Goal: Information Seeking & Learning: Learn about a topic

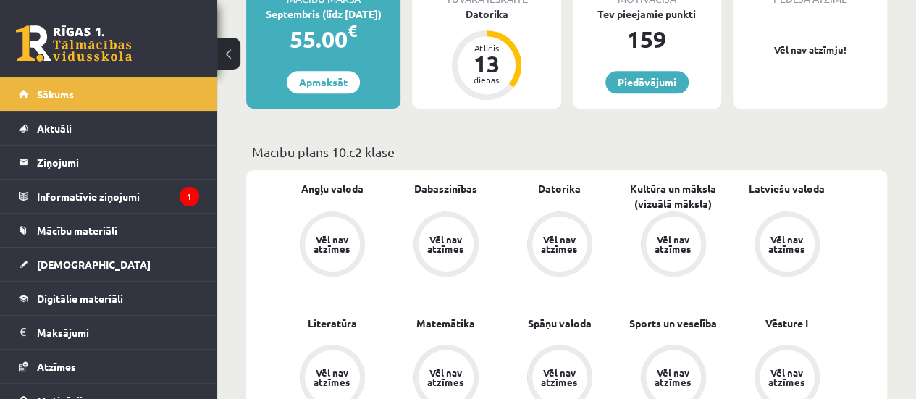
scroll to position [405, 0]
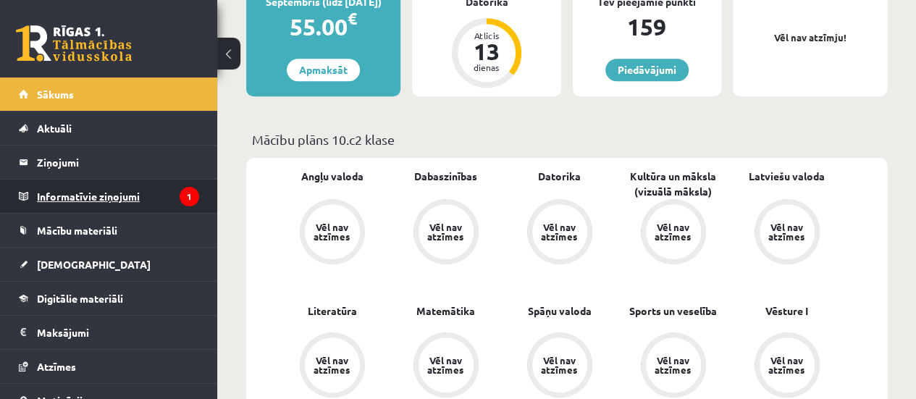
click at [164, 191] on legend "Informatīvie ziņojumi 1" at bounding box center [118, 195] width 162 height 33
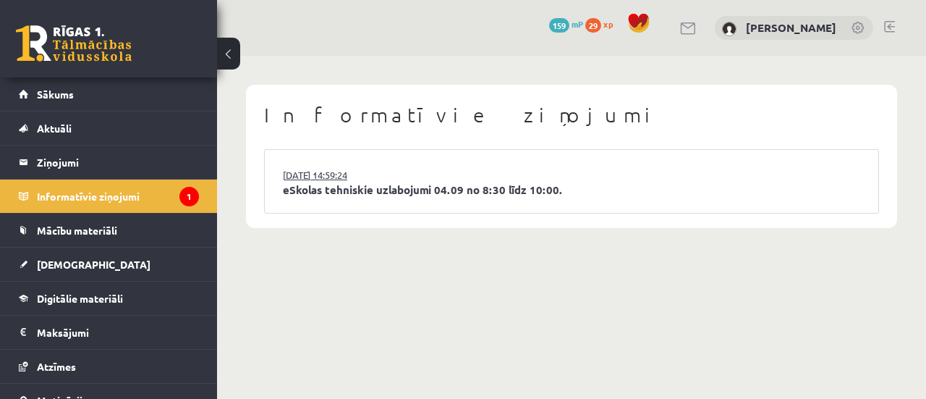
click at [353, 173] on link "03.09.2025 14:59:24" at bounding box center [337, 175] width 109 height 14
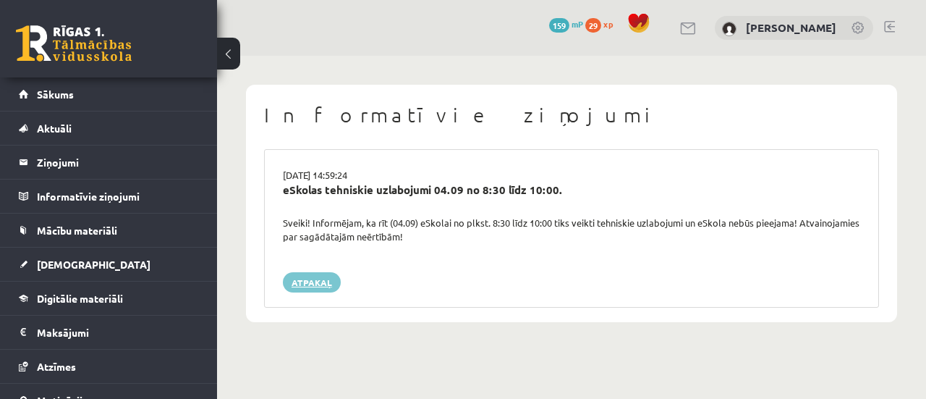
click at [319, 277] on link "Atpakaļ" at bounding box center [312, 282] width 58 height 20
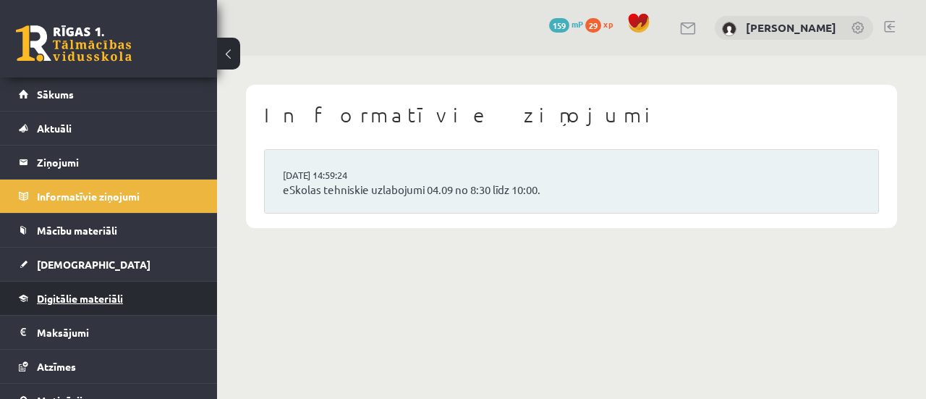
click at [85, 292] on span "Digitālie materiāli" at bounding box center [80, 298] width 86 height 13
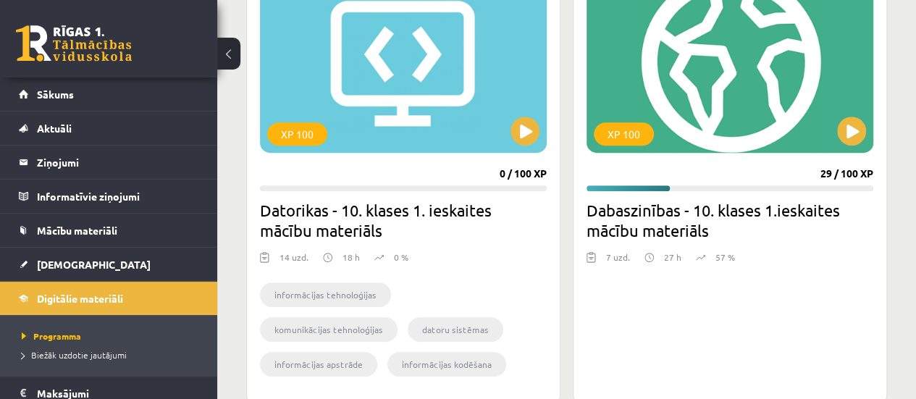
scroll to position [456, 0]
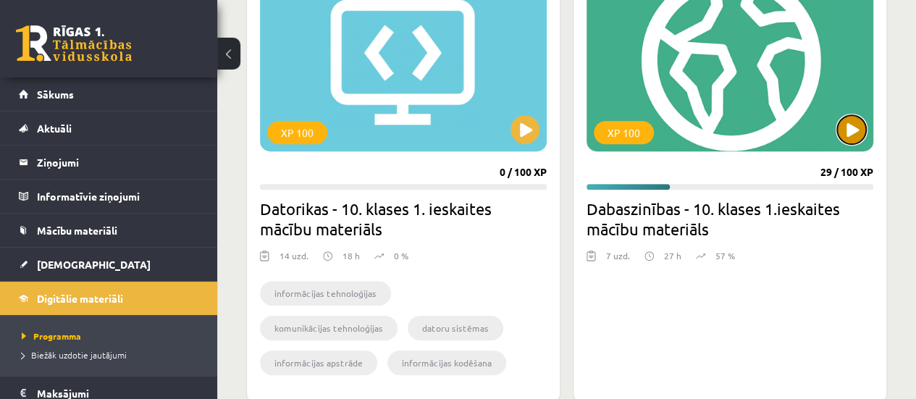
click at [852, 125] on button at bounding box center [851, 129] width 29 height 29
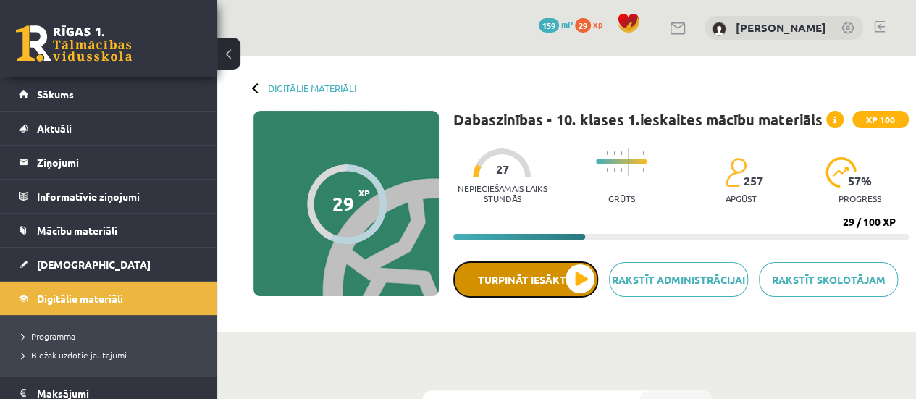
click at [583, 274] on button "Turpināt iesākto" at bounding box center [525, 279] width 145 height 36
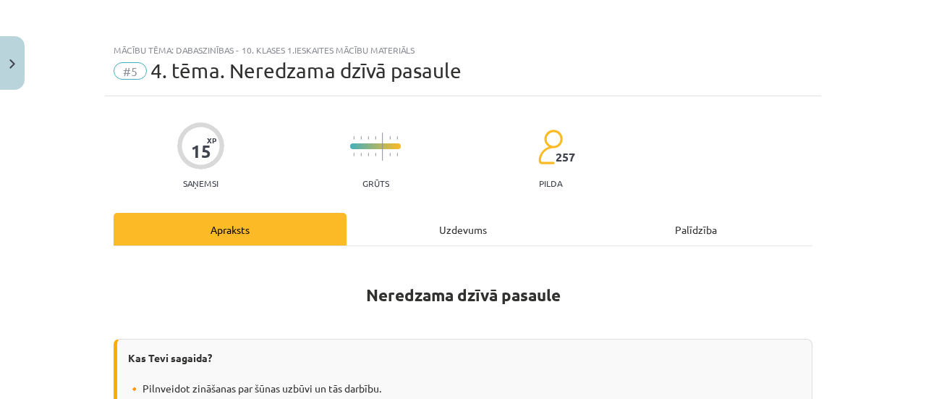
click at [599, 185] on div "15 XP Saņemsi Grūts 257 pilda" at bounding box center [463, 151] width 699 height 75
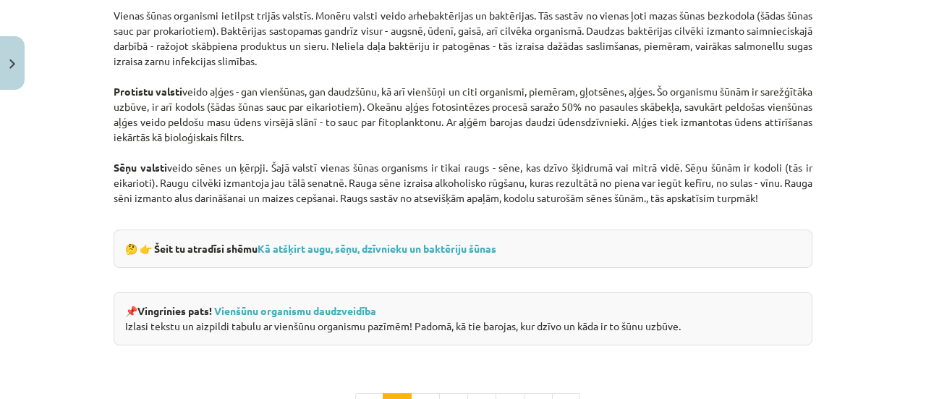
scroll to position [1375, 0]
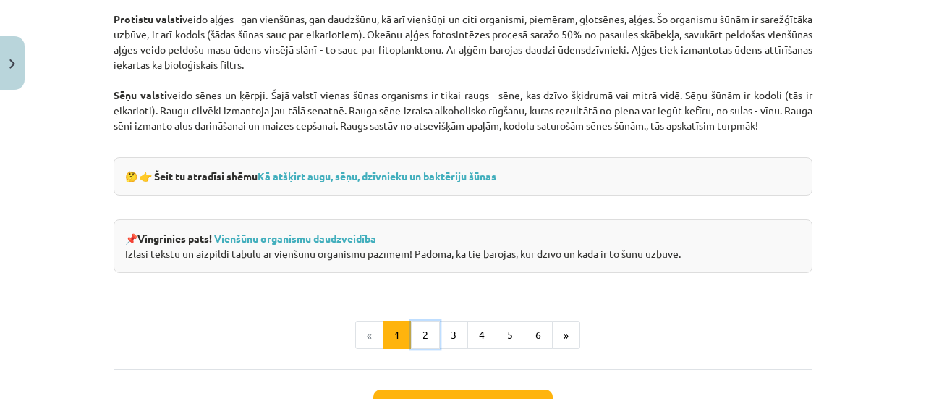
click at [428, 331] on button "2" at bounding box center [425, 335] width 29 height 29
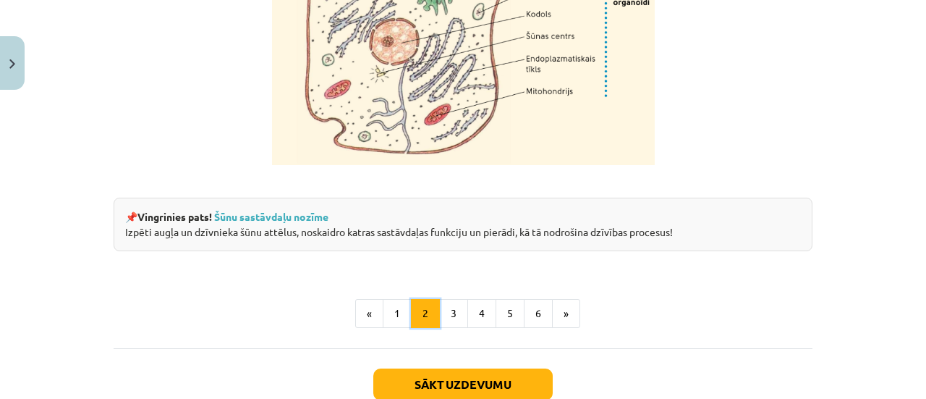
scroll to position [1923, 0]
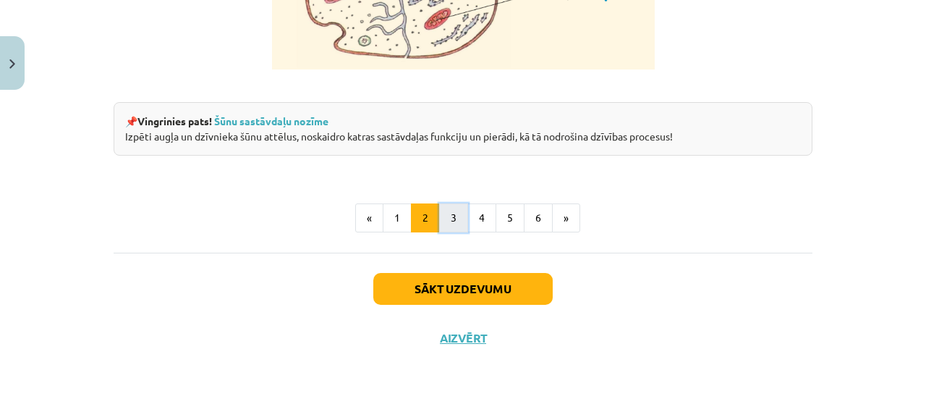
click at [448, 232] on button "3" at bounding box center [453, 217] width 29 height 29
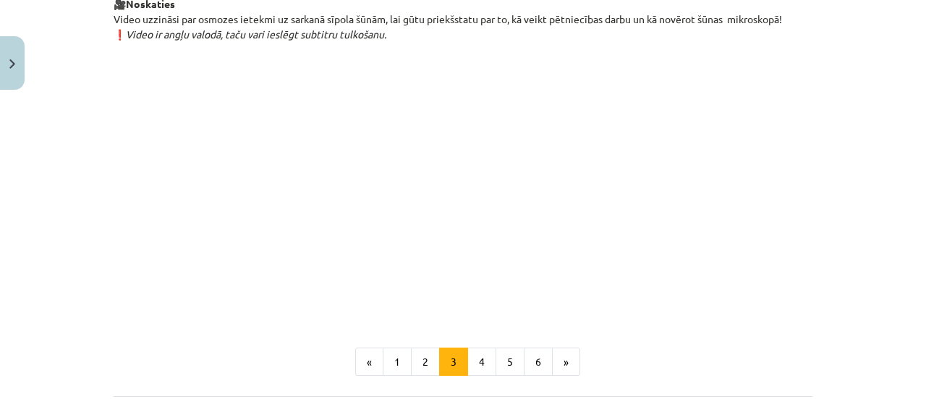
scroll to position [1634, 0]
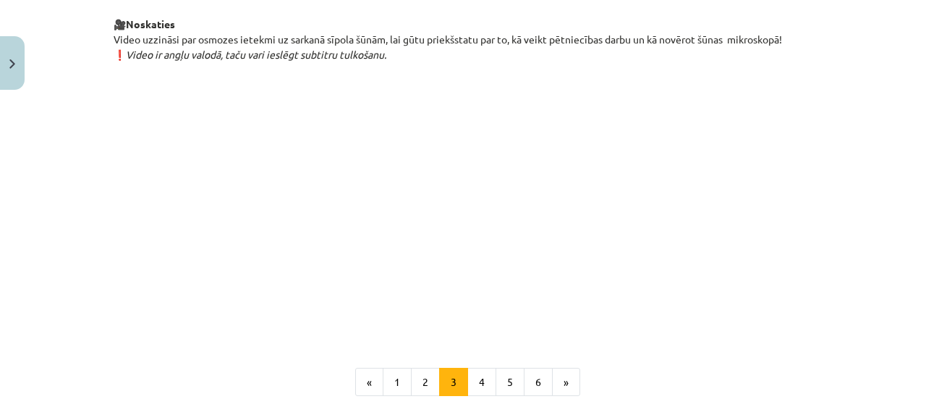
drag, startPoint x: 200, startPoint y: 61, endPoint x: 828, endPoint y: 64, distance: 628.3
click at [832, 67] on div "Mācību tēma: Dabaszinības - 10. klases 1.ieskaites mācību materiāls #5 4. tēma.…" at bounding box center [463, 199] width 926 height 399
click at [828, 71] on div "Mācību tēma: Dabaszinības - 10. klases 1.ieskaites mācību materiāls #5 4. tēma.…" at bounding box center [463, 199] width 926 height 399
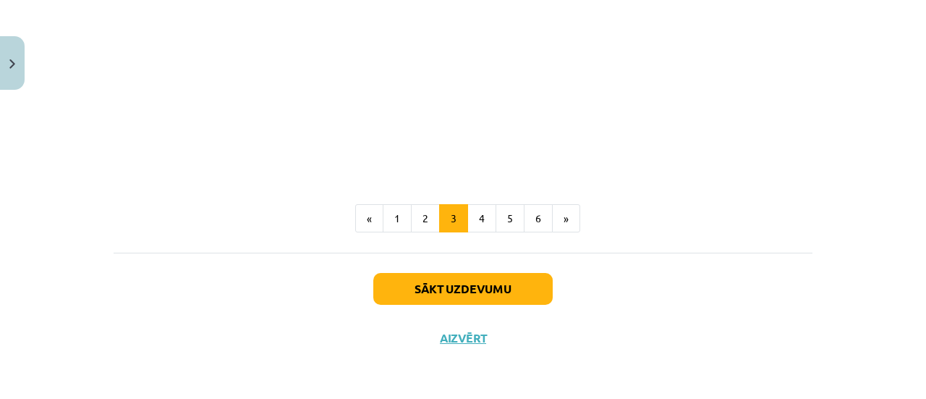
scroll to position [1825, 0]
click at [469, 216] on button "4" at bounding box center [482, 218] width 29 height 29
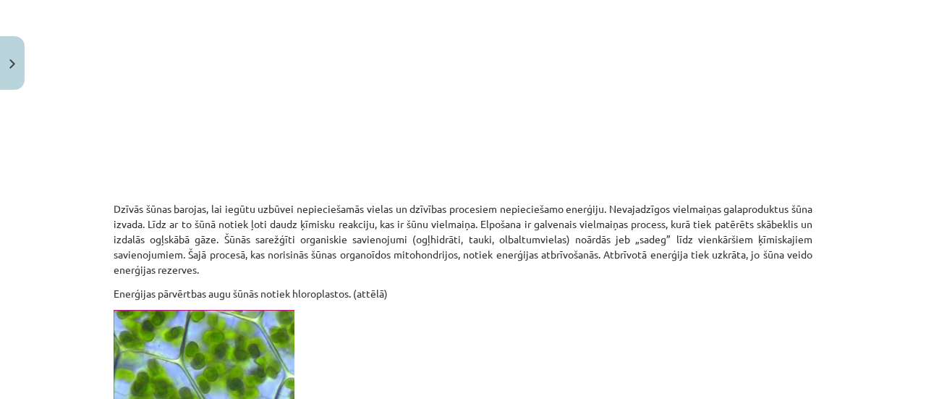
scroll to position [403, 0]
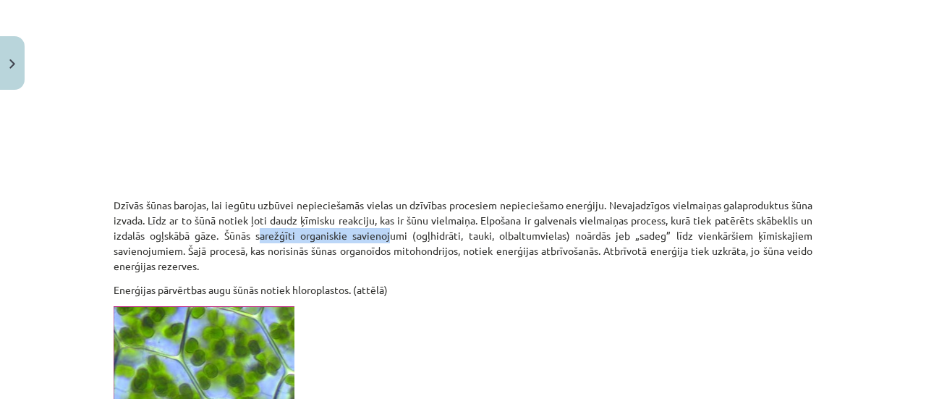
drag, startPoint x: 258, startPoint y: 231, endPoint x: 386, endPoint y: 235, distance: 128.2
click at [386, 235] on p "Dzīvās šūnas barojas, lai iegūtu uzbūvei nepieciešamās vielas un dzīvības proce…" at bounding box center [463, 236] width 699 height 76
drag, startPoint x: 216, startPoint y: 232, endPoint x: 229, endPoint y: 224, distance: 15.9
click at [224, 227] on p "Dzīvās šūnas barojas, lai iegūtu uzbūvei nepieciešamās vielas un dzīvības proce…" at bounding box center [463, 236] width 699 height 76
click at [289, 251] on p "Dzīvās šūnas barojas, lai iegūtu uzbūvei nepieciešamās vielas un dzīvības proce…" at bounding box center [463, 236] width 699 height 76
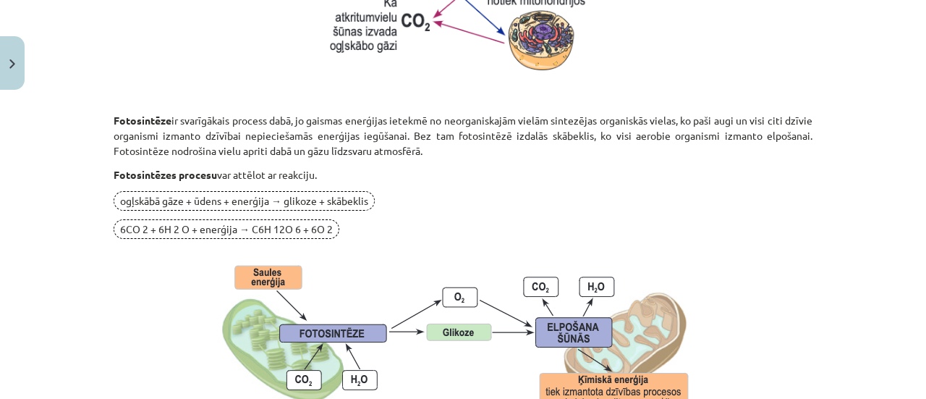
scroll to position [1127, 0]
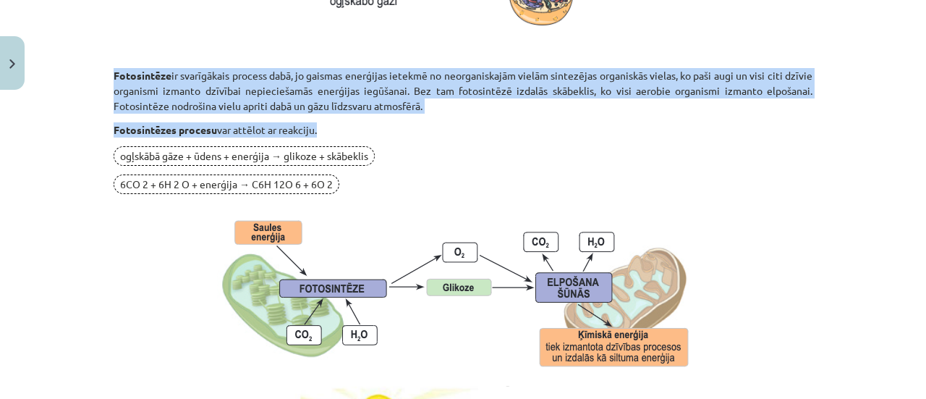
drag, startPoint x: 106, startPoint y: 70, endPoint x: 321, endPoint y: 127, distance: 221.6
click at [321, 127] on p "Fotosintēzes procesu var attēlot ar reakciju." at bounding box center [463, 129] width 699 height 15
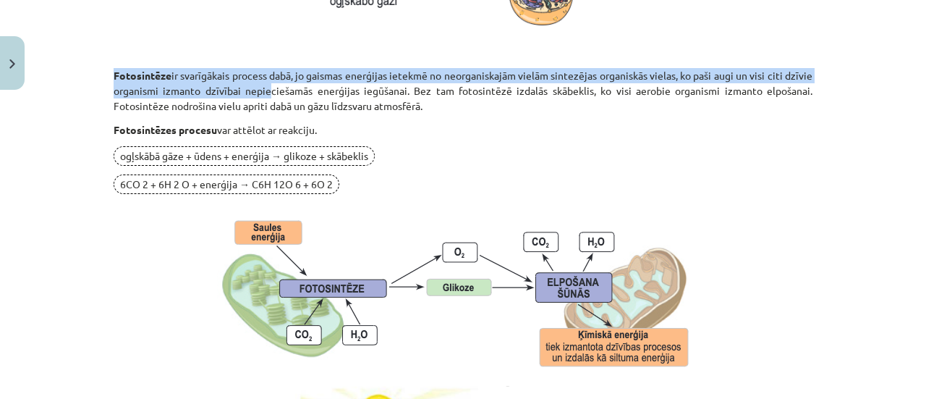
drag, startPoint x: 100, startPoint y: 75, endPoint x: 288, endPoint y: 86, distance: 188.5
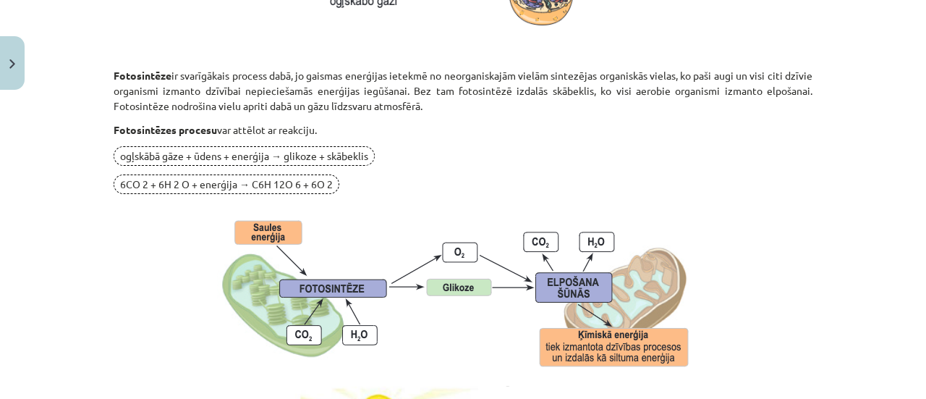
click at [298, 96] on p "Fotosintēze ir svarīgākais process dabā, jo gaismas enerģijas ietekmē no neorga…" at bounding box center [463, 91] width 699 height 46
drag, startPoint x: 114, startPoint y: 73, endPoint x: 156, endPoint y: 77, distance: 42.2
click at [158, 78] on strong "Fotosintēze" at bounding box center [143, 75] width 58 height 13
click at [134, 85] on p "Fotosintēze ir svarīgākais process dabā, jo gaismas enerģijas ietekmē no neorga…" at bounding box center [463, 91] width 699 height 46
drag, startPoint x: 116, startPoint y: 89, endPoint x: 130, endPoint y: 94, distance: 14.7
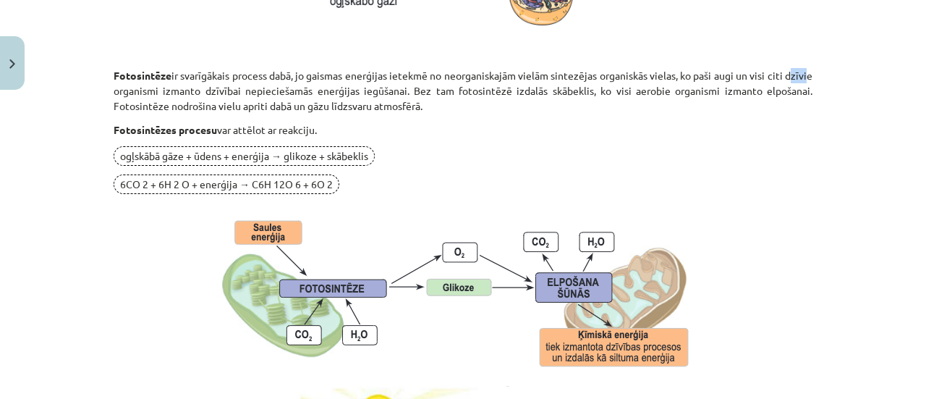
click at [130, 94] on p "Fotosintēze ir svarīgākais process dabā, jo gaismas enerģijas ietekmē no neorga…" at bounding box center [463, 91] width 699 height 46
drag, startPoint x: 145, startPoint y: 85, endPoint x: 177, endPoint y: 91, distance: 32.5
click at [177, 91] on p "Fotosintēze ir svarīgākais process dabā, jo gaismas enerģijas ietekmē no neorga…" at bounding box center [463, 91] width 699 height 46
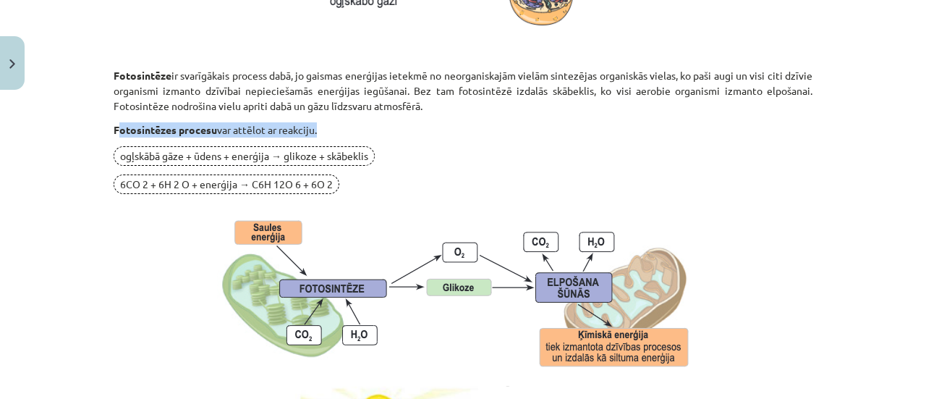
drag, startPoint x: 114, startPoint y: 127, endPoint x: 203, endPoint y: 140, distance: 89.3
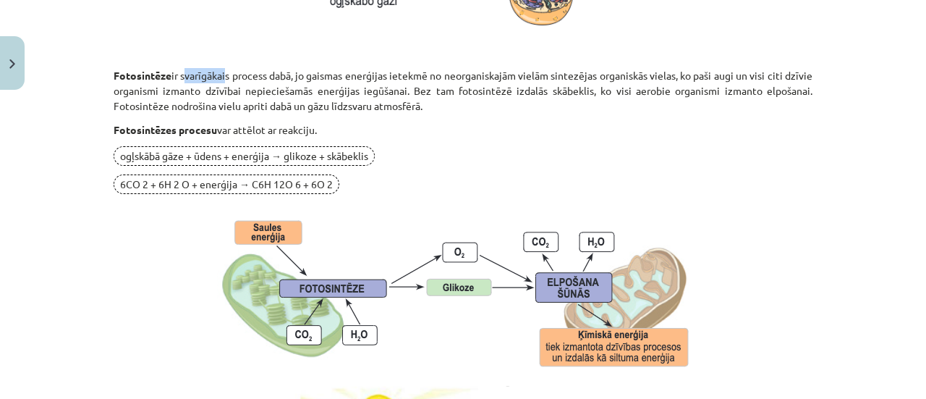
drag, startPoint x: 184, startPoint y: 75, endPoint x: 224, endPoint y: 76, distance: 40.5
click at [224, 76] on p "Fotosintēze ir svarīgākais process dabā, jo gaismas enerģijas ietekmē no neorga…" at bounding box center [463, 91] width 699 height 46
click at [253, 73] on p "Fotosintēze ir svarīgākais process dabā, jo gaismas enerģijas ietekmē no neorga…" at bounding box center [463, 91] width 699 height 46
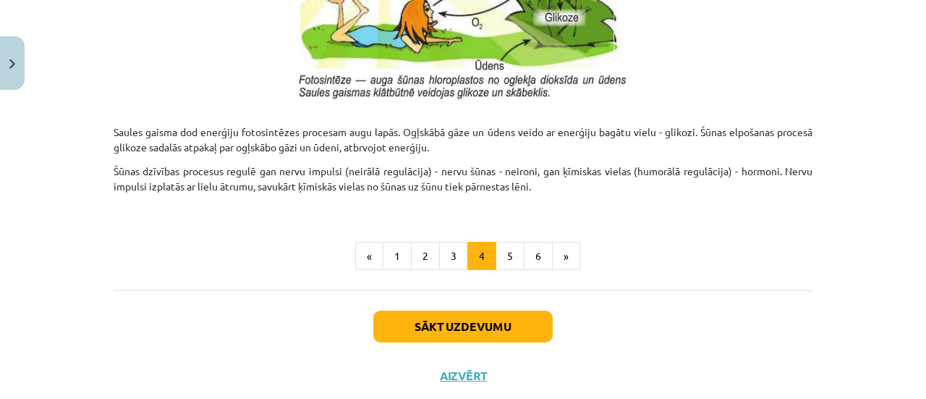
scroll to position [1632, 0]
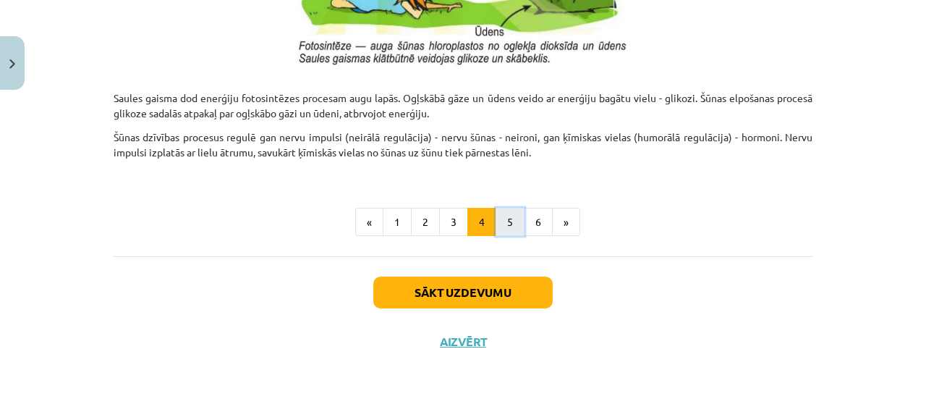
click at [510, 218] on button "5" at bounding box center [510, 222] width 29 height 29
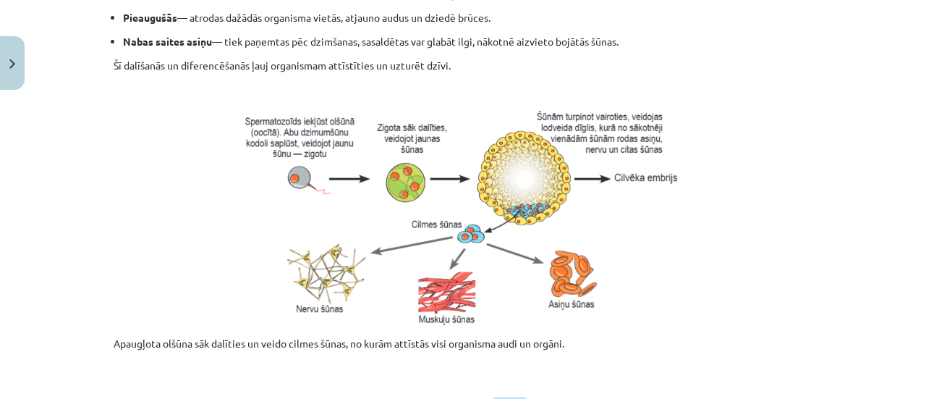
scroll to position [799, 0]
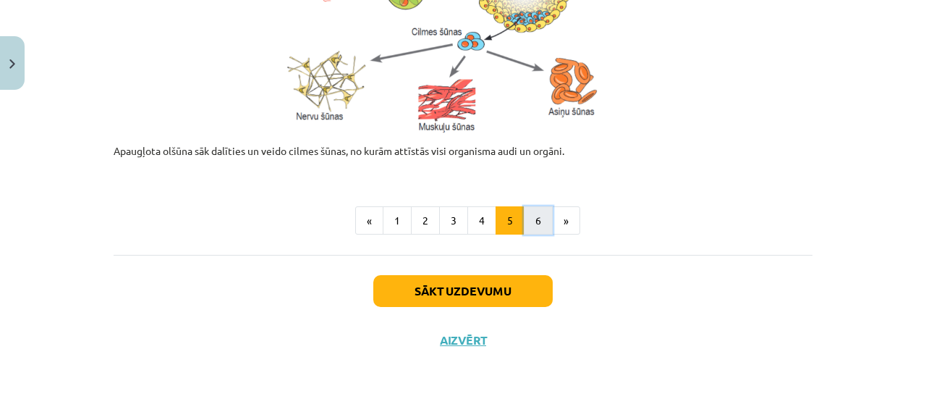
click at [528, 211] on button "6" at bounding box center [538, 220] width 29 height 29
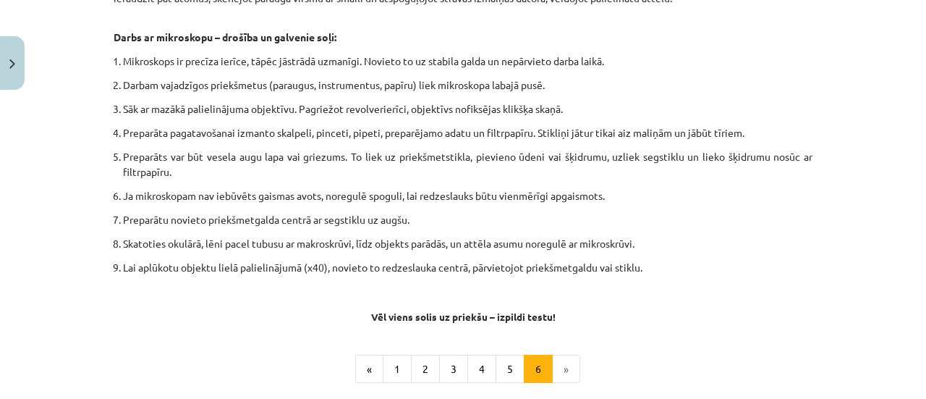
scroll to position [910, 0]
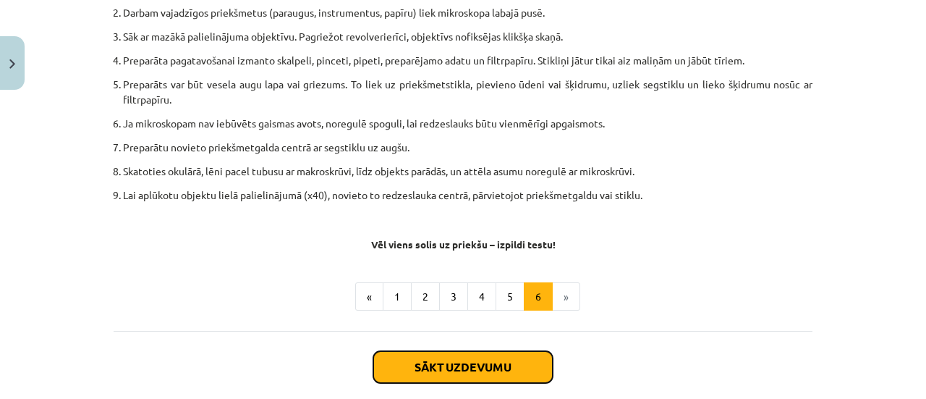
click at [457, 361] on button "Sākt uzdevumu" at bounding box center [462, 367] width 179 height 32
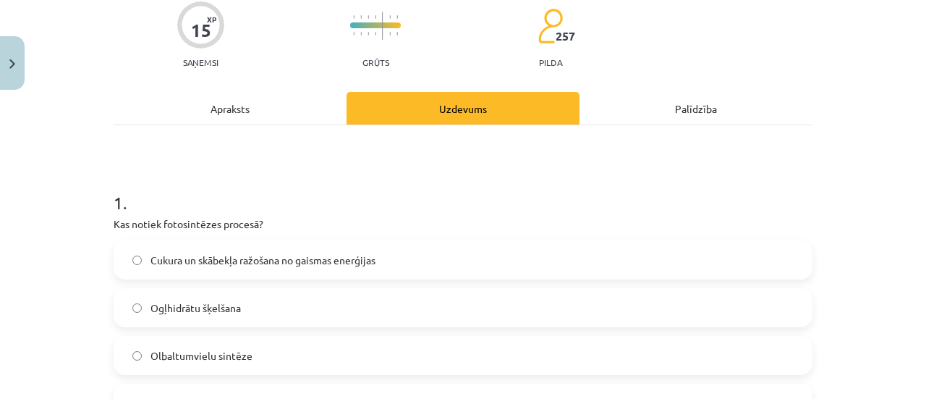
scroll to position [109, 0]
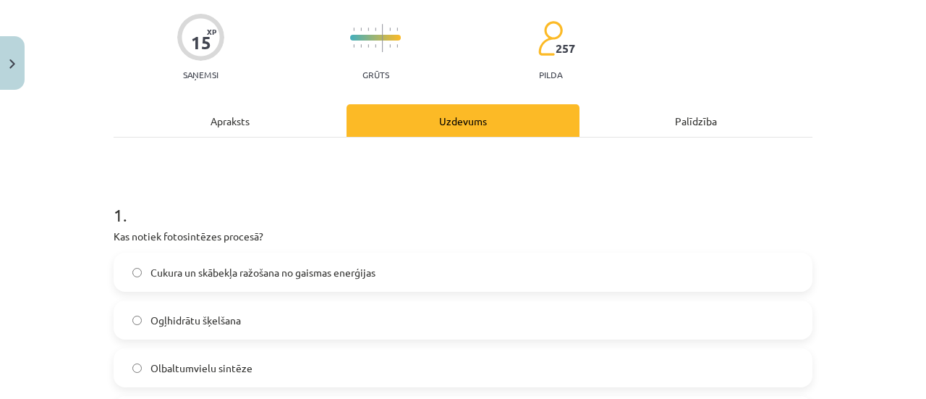
click at [251, 131] on div "Apraksts" at bounding box center [230, 120] width 233 height 33
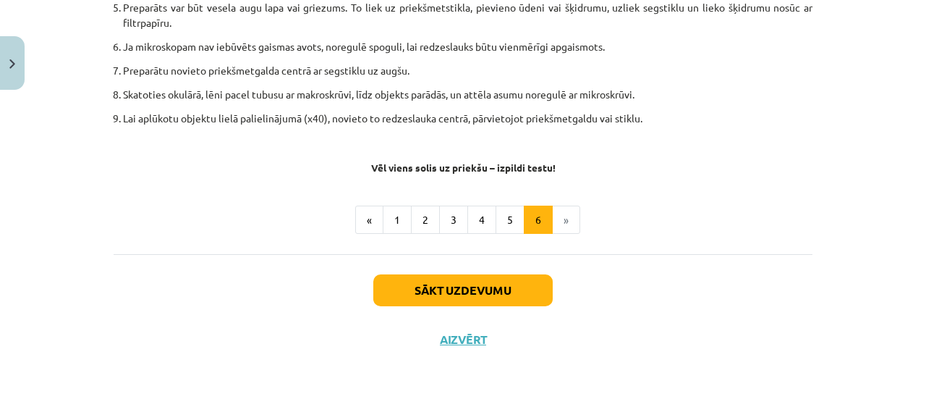
scroll to position [987, 0]
click at [474, 220] on button "4" at bounding box center [482, 219] width 29 height 29
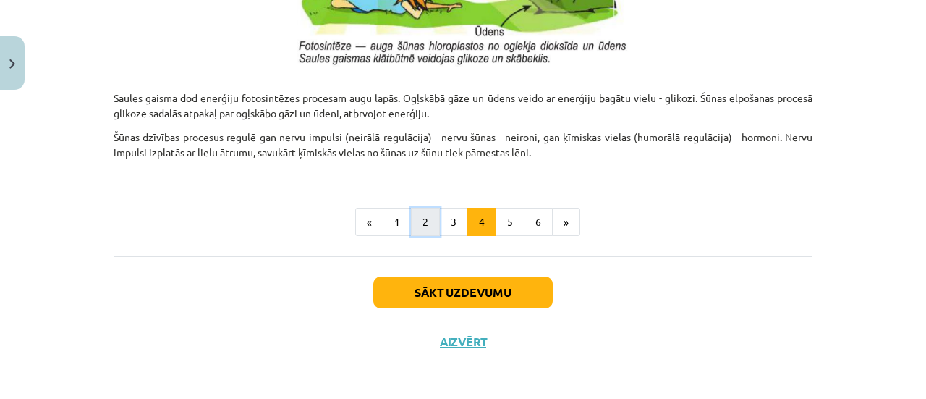
click at [426, 216] on button "2" at bounding box center [425, 222] width 29 height 29
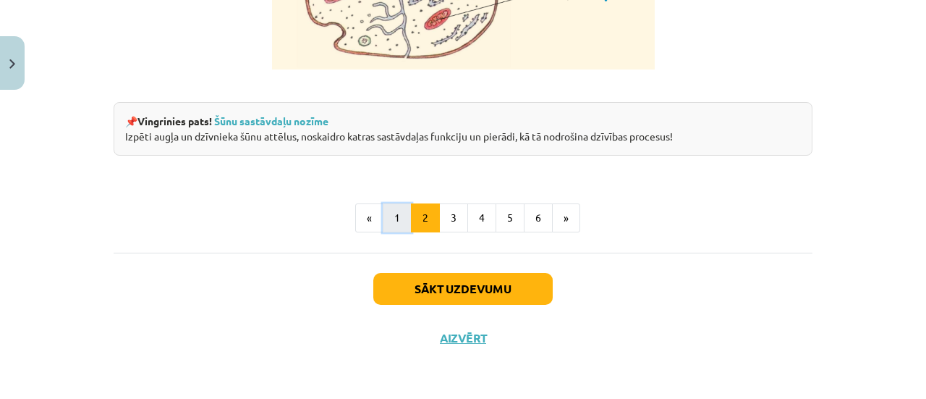
click at [402, 222] on button "1" at bounding box center [397, 217] width 29 height 29
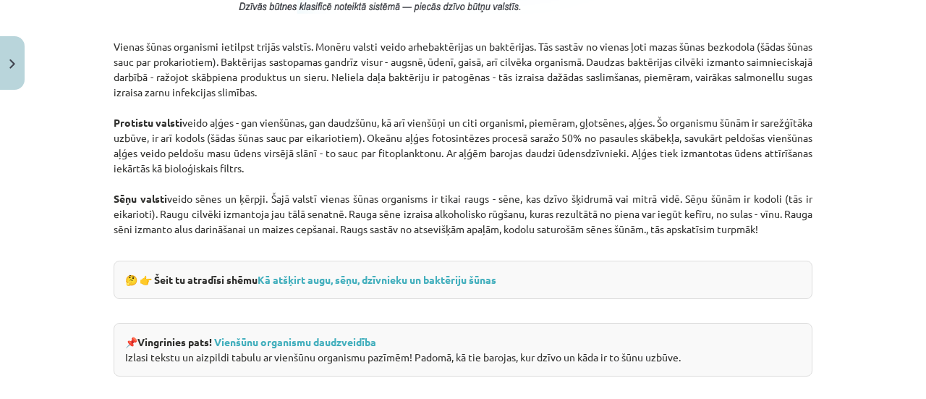
scroll to position [1488, 0]
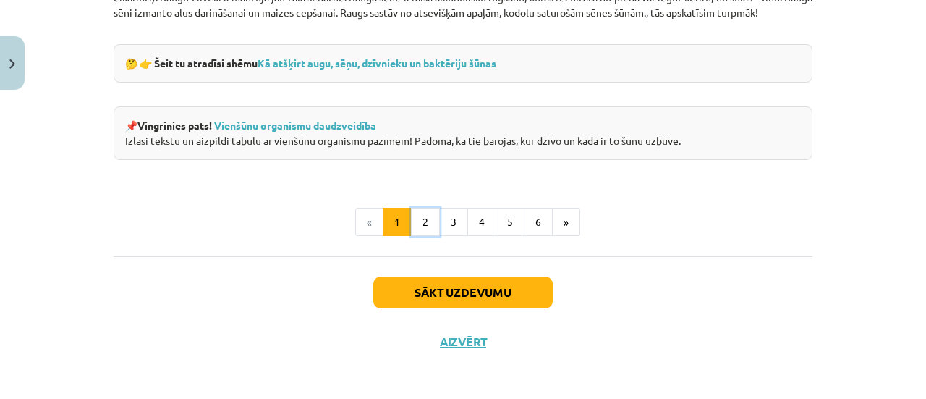
click at [417, 219] on button "2" at bounding box center [425, 222] width 29 height 29
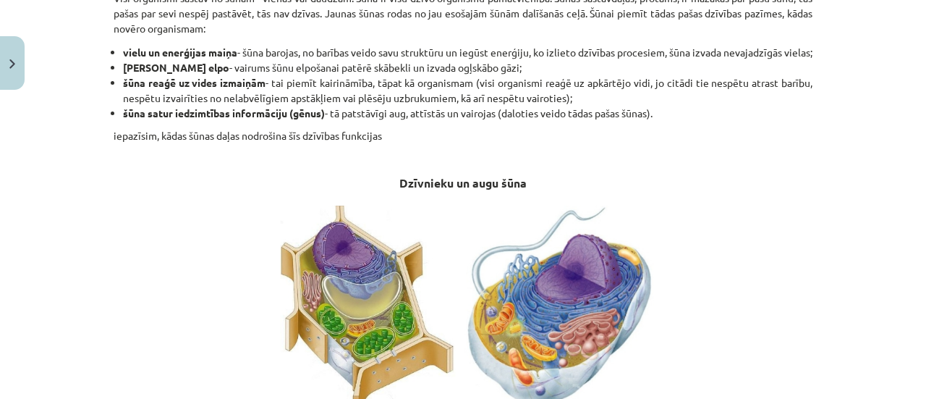
scroll to position [910, 0]
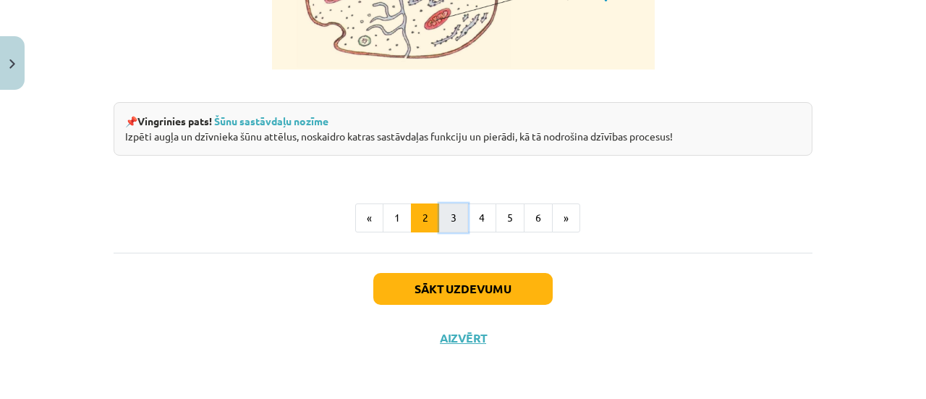
click at [444, 224] on button "3" at bounding box center [453, 217] width 29 height 29
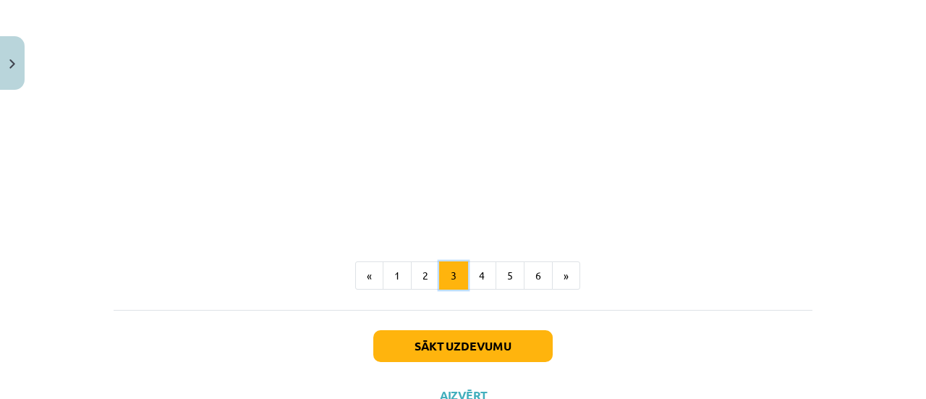
scroll to position [1825, 0]
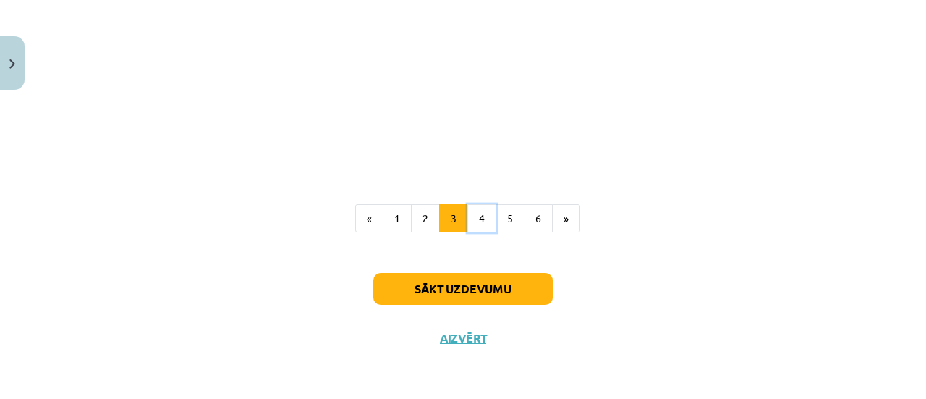
drag, startPoint x: 467, startPoint y: 223, endPoint x: 468, endPoint y: 214, distance: 8.8
click at [468, 219] on button "4" at bounding box center [482, 218] width 29 height 29
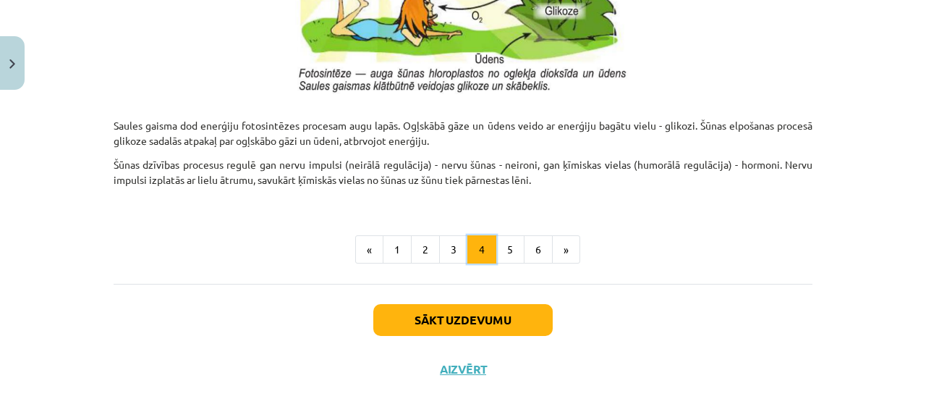
scroll to position [1632, 0]
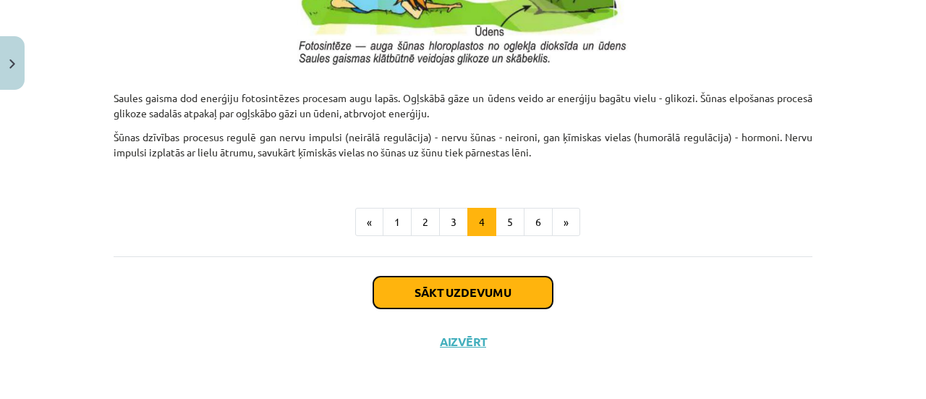
click at [450, 299] on button "Sākt uzdevumu" at bounding box center [462, 292] width 179 height 32
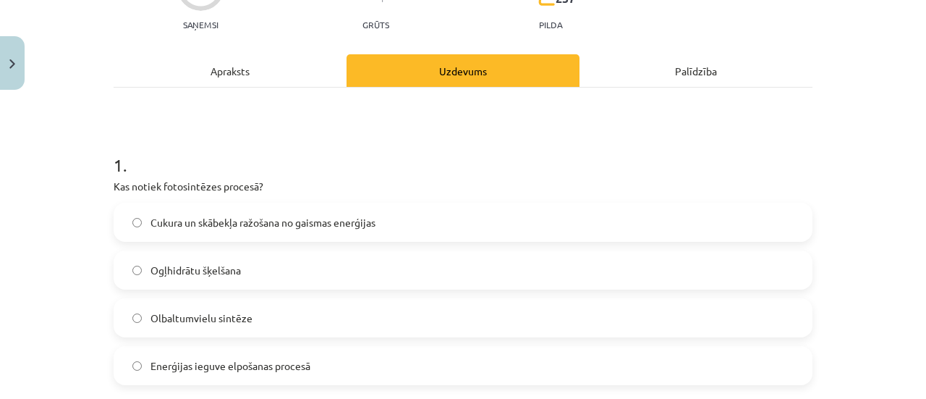
scroll to position [181, 0]
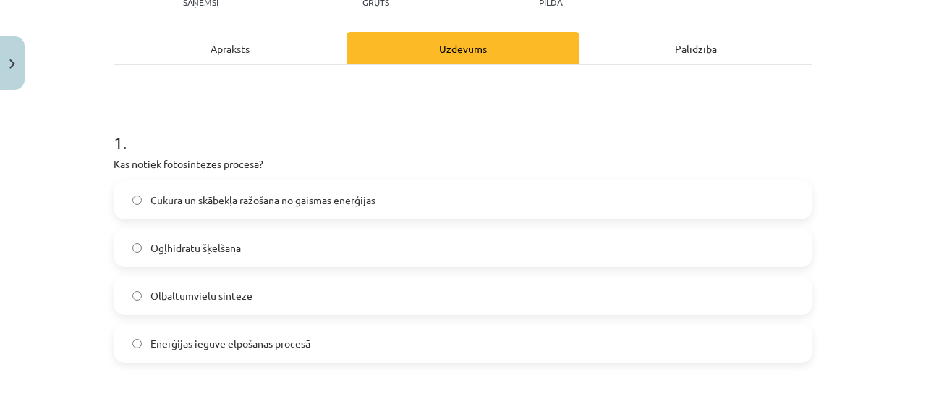
click at [347, 342] on label "Enerģijas ieguve elpošanas procesā" at bounding box center [463, 343] width 696 height 36
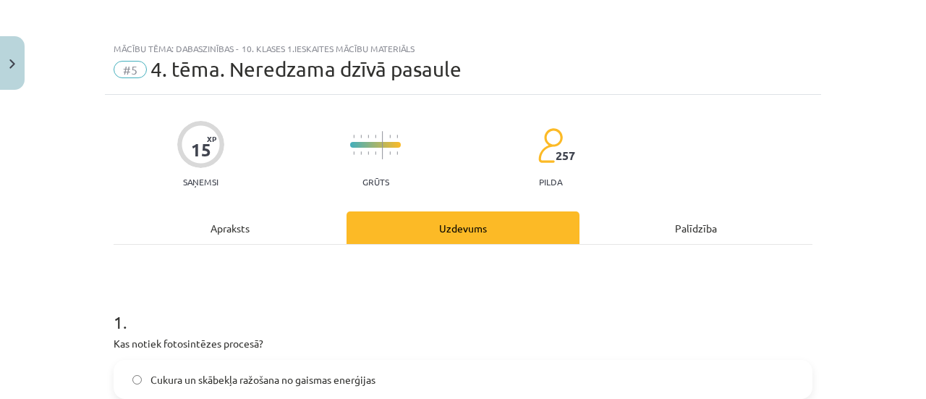
scroll to position [0, 0]
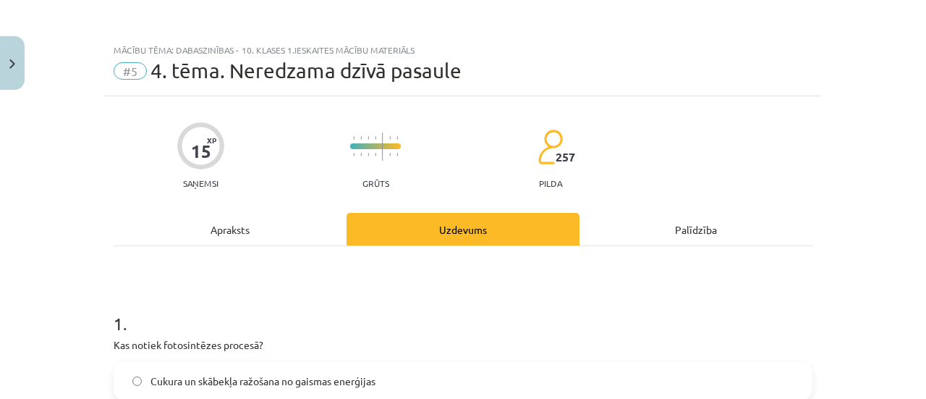
drag, startPoint x: 288, startPoint y: 224, endPoint x: 289, endPoint y: 211, distance: 13.0
click at [288, 213] on div "Apraksts" at bounding box center [230, 229] width 233 height 33
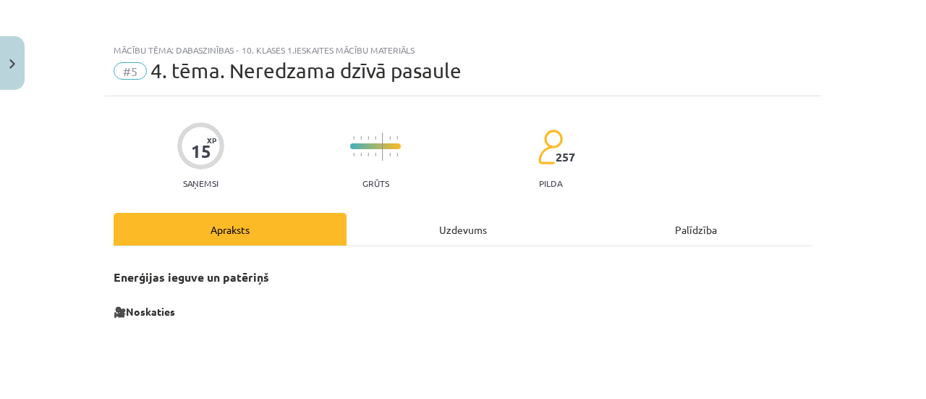
drag, startPoint x: 407, startPoint y: 218, endPoint x: 402, endPoint y: 208, distance: 10.7
click at [404, 223] on div "Uzdevums" at bounding box center [463, 229] width 233 height 33
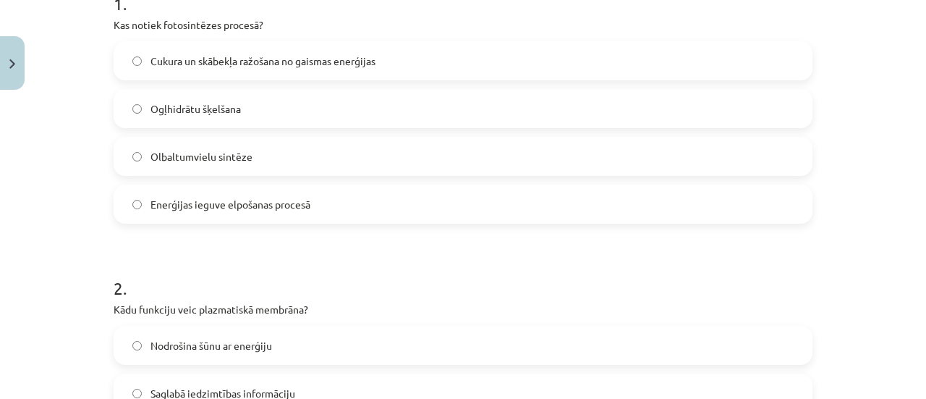
scroll to position [253, 0]
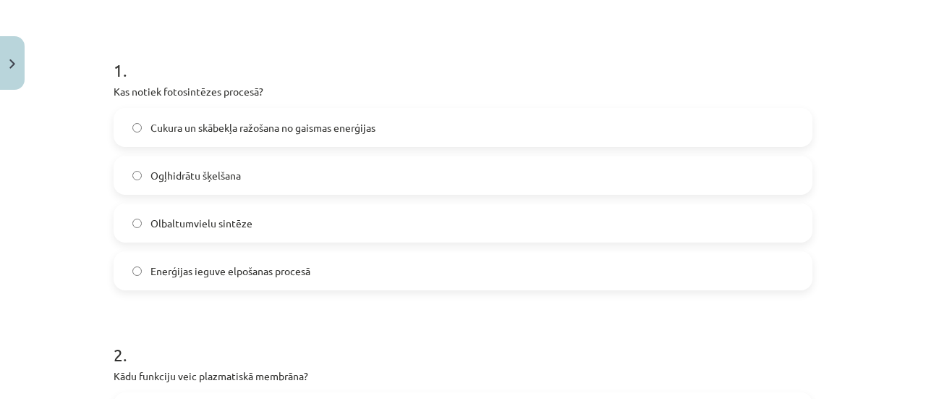
drag, startPoint x: 333, startPoint y: 125, endPoint x: 331, endPoint y: 117, distance: 8.3
click at [331, 121] on span "Cukura un skābekļa ražošana no gaismas enerģijas" at bounding box center [263, 127] width 225 height 15
click at [241, 179] on label "Ogļhidrātu šķelšana" at bounding box center [463, 175] width 696 height 36
drag, startPoint x: 258, startPoint y: 224, endPoint x: 250, endPoint y: 193, distance: 31.6
click at [258, 221] on label "Olbaltumvielu sintēze" at bounding box center [463, 223] width 696 height 36
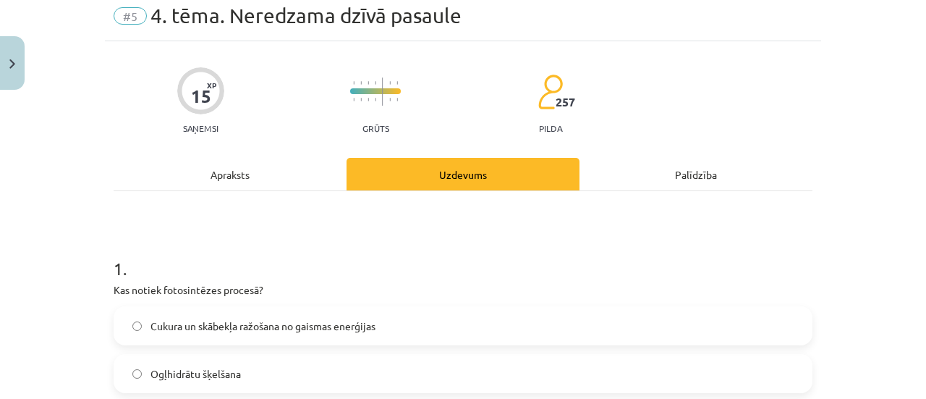
scroll to position [36, 0]
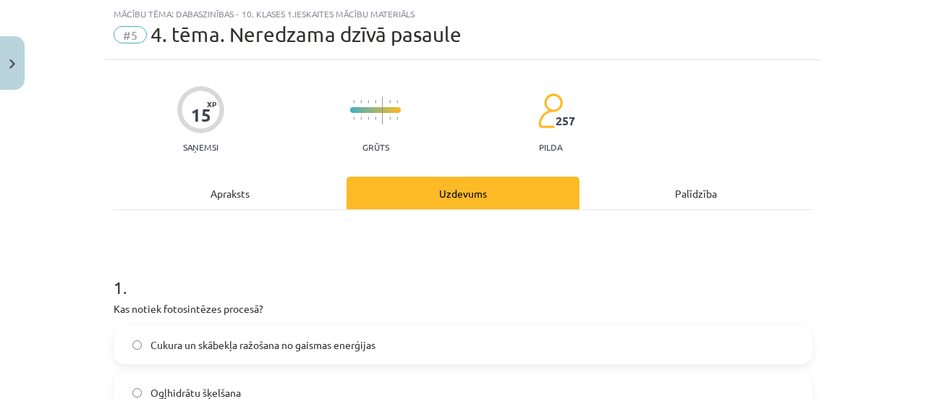
drag, startPoint x: 261, startPoint y: 197, endPoint x: 260, endPoint y: 189, distance: 8.0
click at [260, 193] on div "Apraksts" at bounding box center [230, 193] width 233 height 33
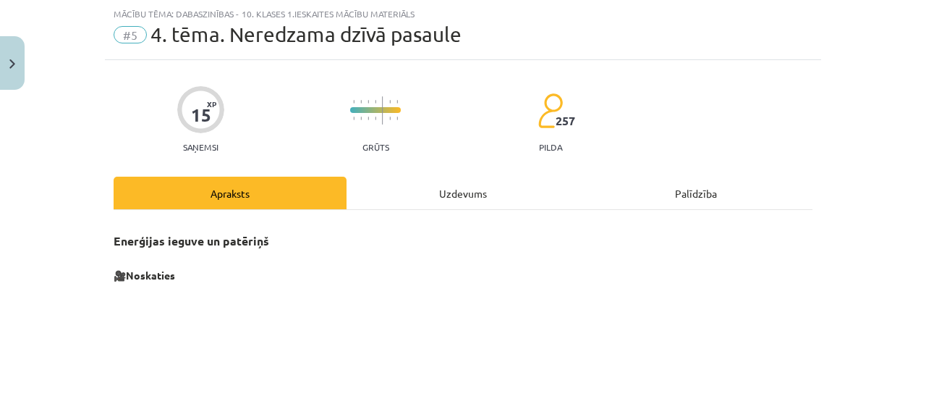
drag, startPoint x: 384, startPoint y: 193, endPoint x: 377, endPoint y: 184, distance: 10.9
click at [378, 186] on div "Uzdevums" at bounding box center [463, 193] width 233 height 33
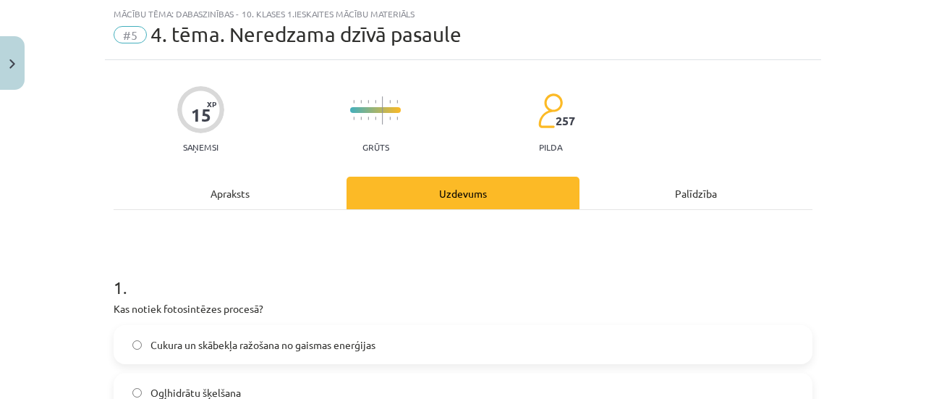
scroll to position [181, 0]
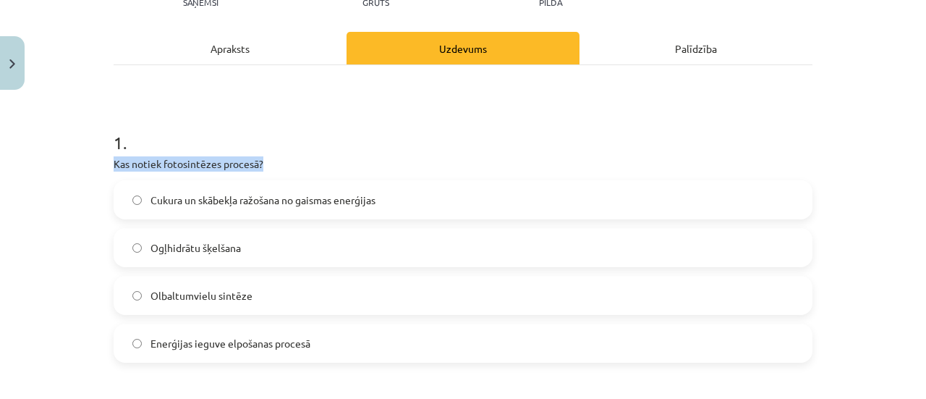
drag, startPoint x: 269, startPoint y: 156, endPoint x: 98, endPoint y: 152, distance: 170.1
click at [96, 153] on div "Mācību tēma: Dabaszinības - 10. klases 1.ieskaites mācību materiāls #5 4. tēma.…" at bounding box center [463, 199] width 926 height 399
copy p "Kas notiek fotosintēzes procesā?"
click at [473, 193] on label "Cukura un skābekļa ražošana no gaismas enerģijas" at bounding box center [463, 200] width 696 height 36
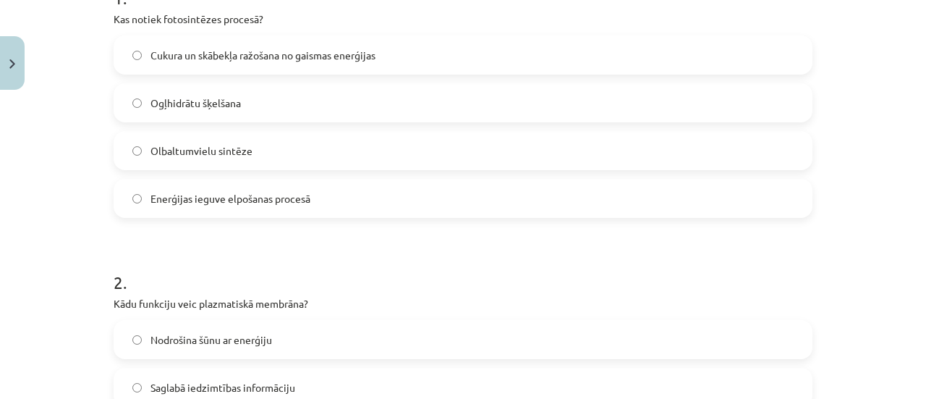
scroll to position [398, 0]
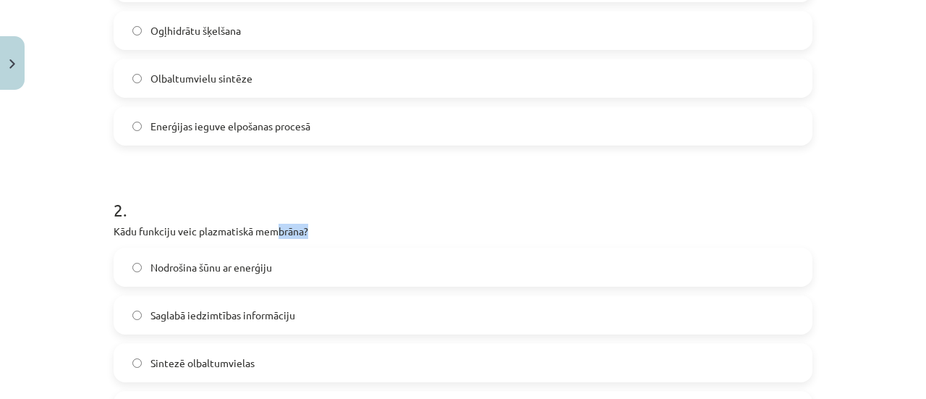
drag, startPoint x: 320, startPoint y: 223, endPoint x: 274, endPoint y: 232, distance: 47.1
click at [274, 233] on p "Kādu funkciju veic plazmatiskā membrāna?" at bounding box center [463, 231] width 699 height 15
drag, startPoint x: 103, startPoint y: 233, endPoint x: 299, endPoint y: 213, distance: 197.2
click at [305, 215] on div "Mācību tēma: Dabaszinības - 10. klases 1.ieskaites mācību materiāls #5 4. tēma.…" at bounding box center [463, 199] width 926 height 399
drag, startPoint x: 317, startPoint y: 229, endPoint x: 102, endPoint y: 232, distance: 215.0
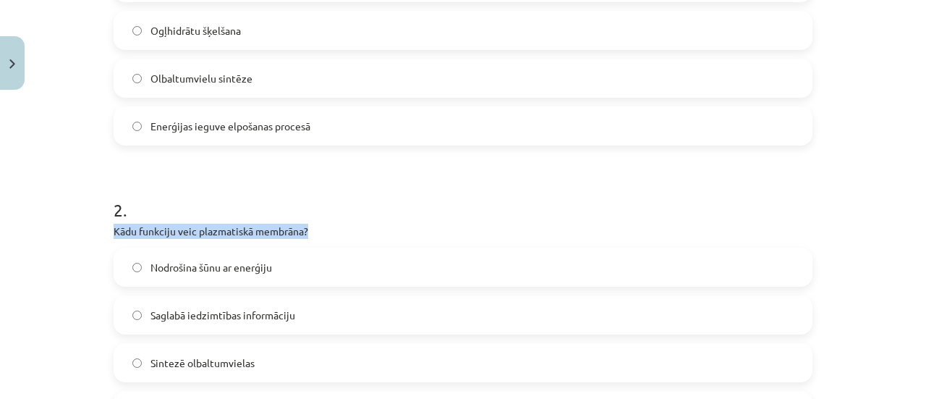
copy p "Kādu funkciju veic plazmatiskā membrāna?"
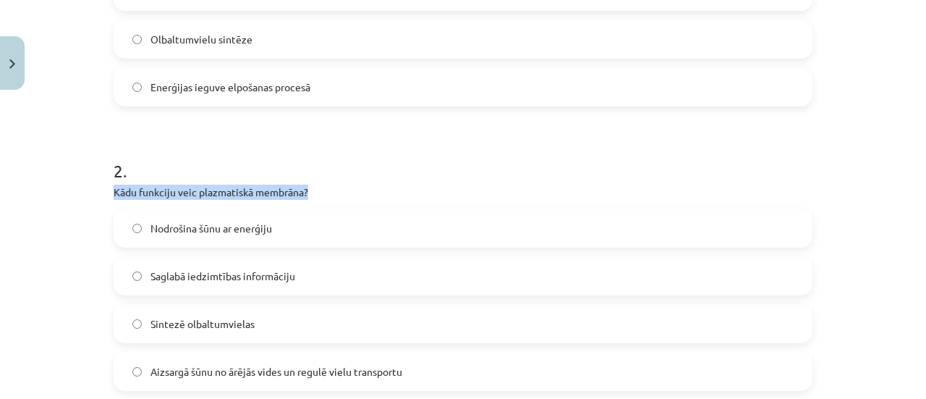
scroll to position [470, 0]
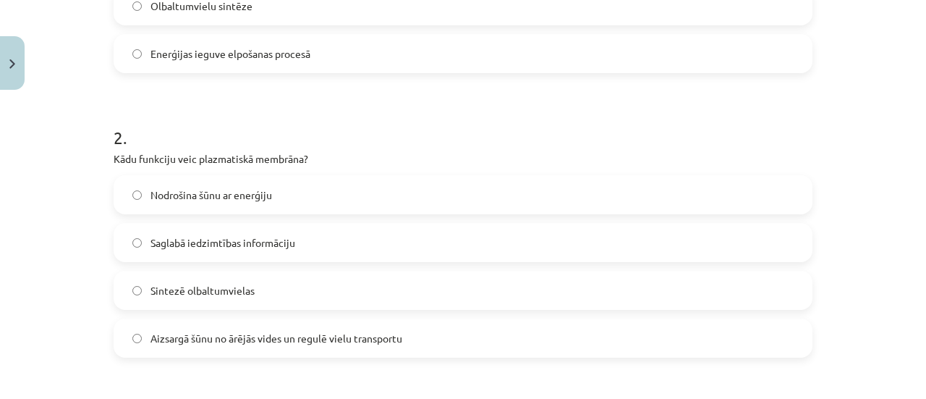
click at [290, 335] on span "Aizsargā šūnu no ārējās vides un regulē vielu transportu" at bounding box center [277, 338] width 252 height 15
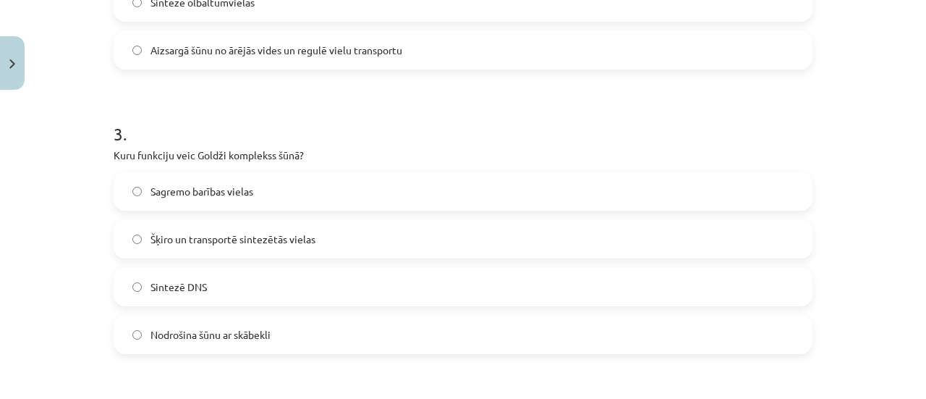
scroll to position [760, 0]
click at [255, 181] on label "Sagremo barības vielas" at bounding box center [463, 190] width 696 height 36
drag, startPoint x: 304, startPoint y: 152, endPoint x: 94, endPoint y: 148, distance: 209.9
click at [95, 149] on div "Mācību tēma: Dabaszinības - 10. klases 1.ieskaites mācību materiāls #5 4. tēma.…" at bounding box center [463, 199] width 926 height 399
copy p "Kuru funkciju veic Goldži komplekss šūnā?"
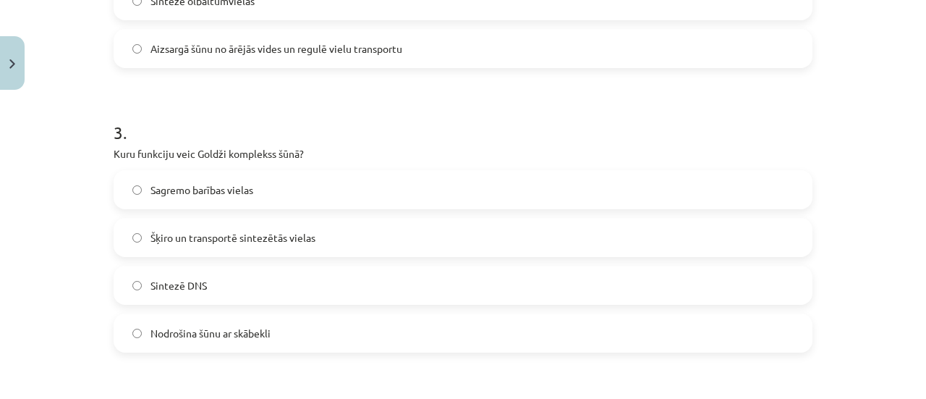
drag, startPoint x: 237, startPoint y: 235, endPoint x: 239, endPoint y: 226, distance: 9.5
click at [239, 226] on label "Šķiro un transportē sintezētās vielas" at bounding box center [463, 237] width 696 height 36
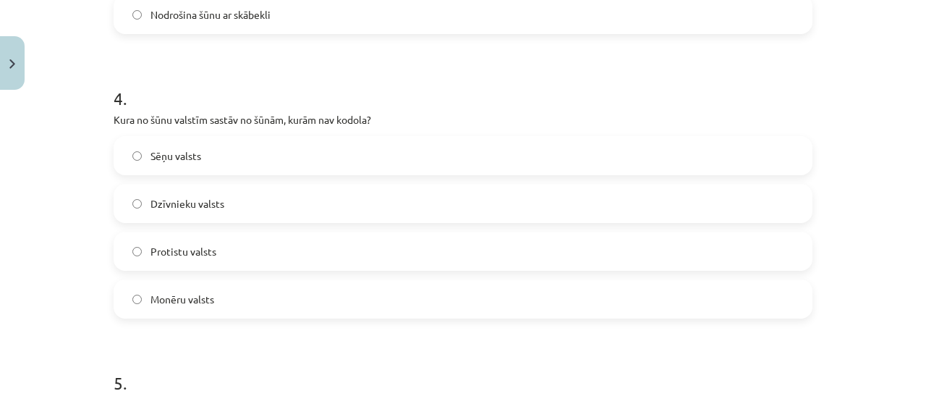
scroll to position [1049, 0]
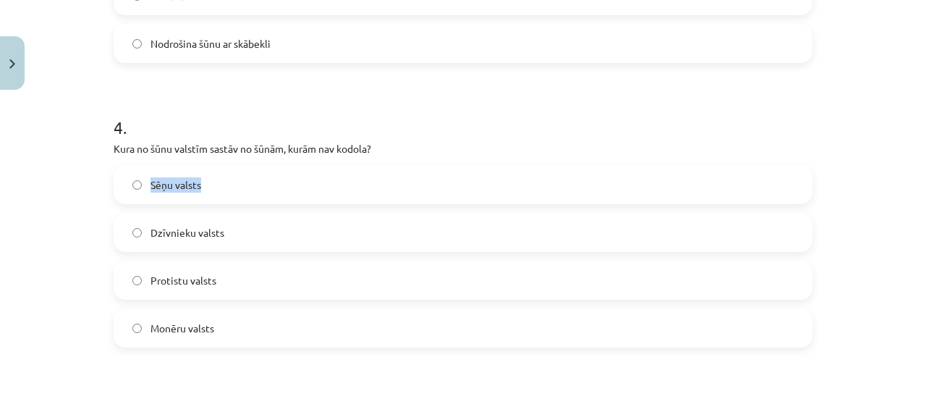
drag, startPoint x: 102, startPoint y: 156, endPoint x: 350, endPoint y: 163, distance: 248.4
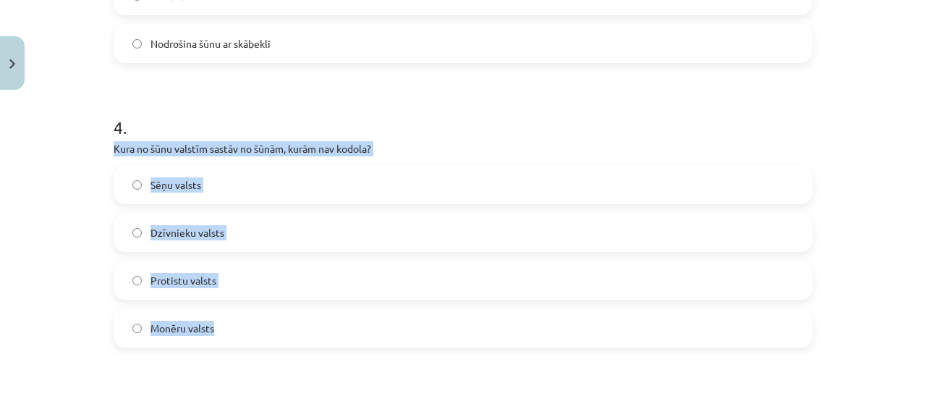
drag, startPoint x: 93, startPoint y: 140, endPoint x: 237, endPoint y: 297, distance: 213.6
click at [242, 299] on div "Mācību tēma: Dabaszinības - 10. klases 1.ieskaites mācību materiāls #5 4. tēma.…" at bounding box center [463, 199] width 926 height 399
click at [91, 154] on div "Mācību tēma: Dabaszinības - 10. klases 1.ieskaites mācību materiāls #5 4. tēma.…" at bounding box center [463, 199] width 926 height 399
click at [84, 187] on div "Mācību tēma: Dabaszinības - 10. klases 1.ieskaites mācību materiāls #5 4. tēma.…" at bounding box center [463, 199] width 926 height 399
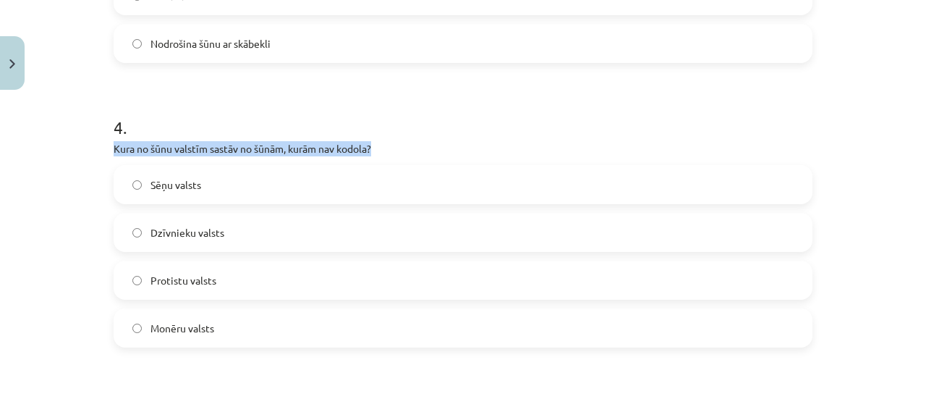
click at [90, 190] on div "Mācību tēma: Dabaszinības - 10. klases 1.ieskaites mācību materiāls #5 4. tēma.…" at bounding box center [463, 199] width 926 height 399
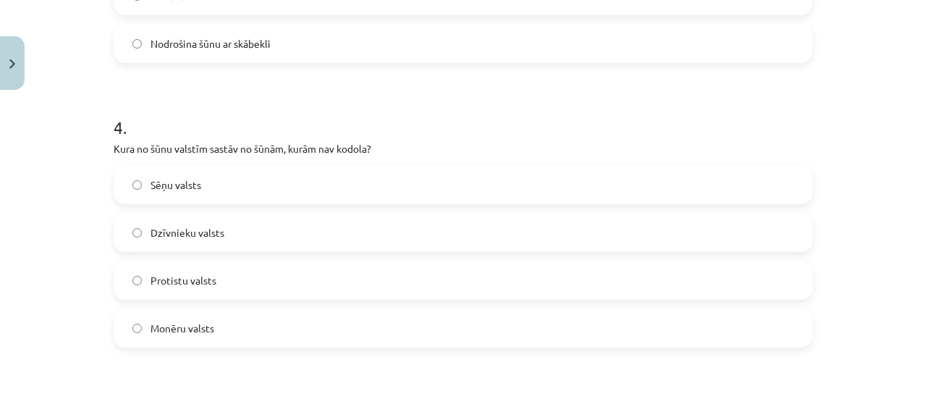
click at [92, 192] on div "Mācību tēma: Dabaszinības - 10. klases 1.ieskaites mācību materiāls #5 4. tēma.…" at bounding box center [463, 199] width 926 height 399
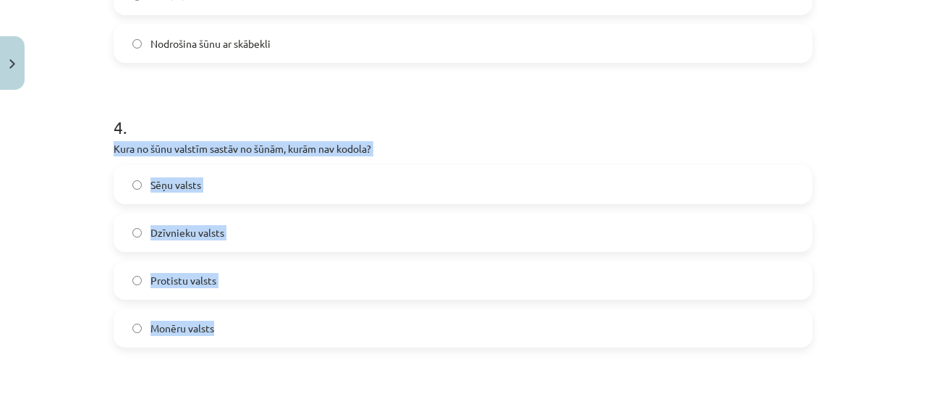
drag, startPoint x: 98, startPoint y: 146, endPoint x: 214, endPoint y: 322, distance: 210.6
click at [215, 325] on div "Mācību tēma: Dabaszinības - 10. klases 1.ieskaites mācību materiāls #5 4. tēma.…" at bounding box center [463, 199] width 926 height 399
copy div "Kura no šūnu valstīm sastāv no šūnām, kurām nav kodola? Sēņu valsts Dzīvnieku v…"
click at [130, 322] on label "Monēru valsts" at bounding box center [463, 328] width 696 height 36
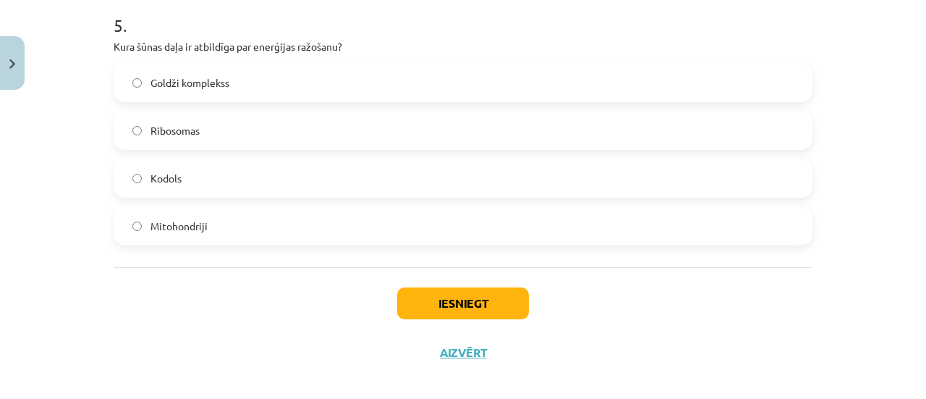
scroll to position [1449, 0]
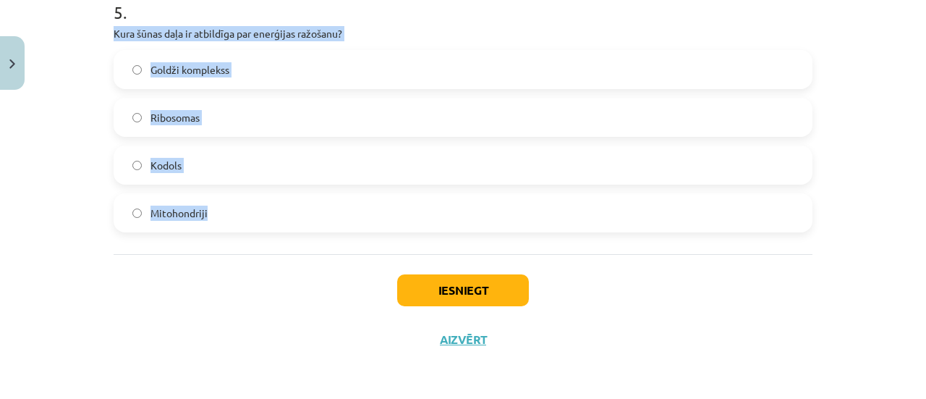
drag, startPoint x: 107, startPoint y: 33, endPoint x: 224, endPoint y: 202, distance: 205.6
copy div "Kura šūnas daļa ir atbildīga par enerģijas ražošanu? Goldži komplekss Ribosomas…"
click at [475, 297] on button "Iesniegt" at bounding box center [463, 290] width 132 height 32
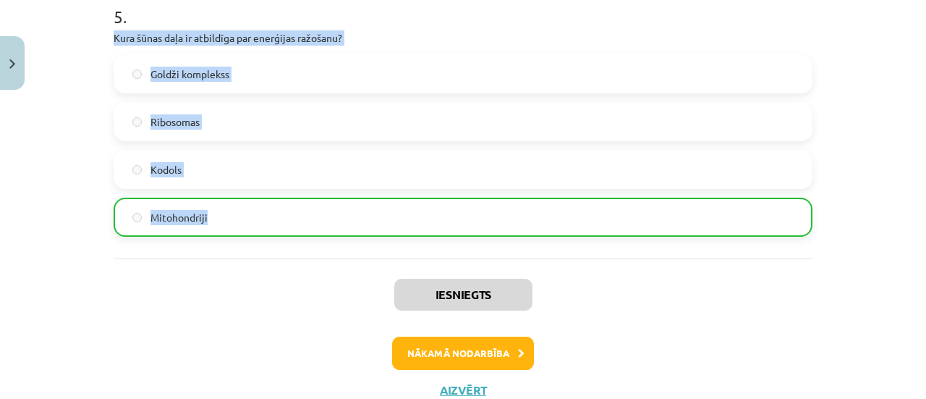
scroll to position [1495, 0]
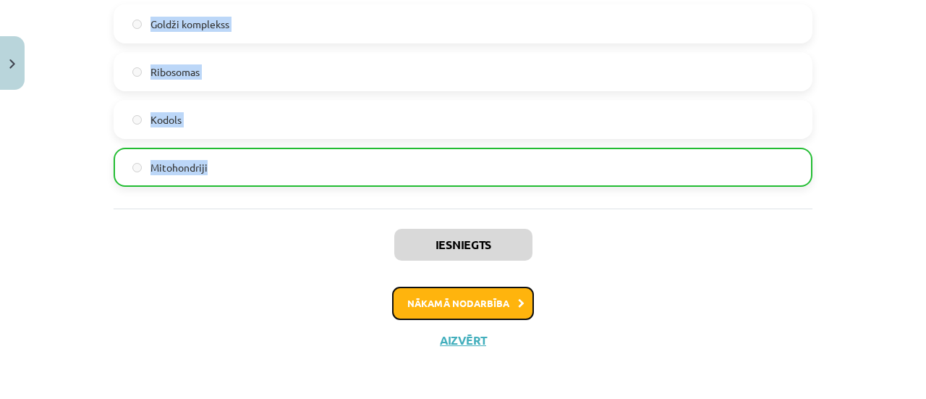
click at [469, 305] on button "Nākamā nodarbība" at bounding box center [463, 303] width 142 height 33
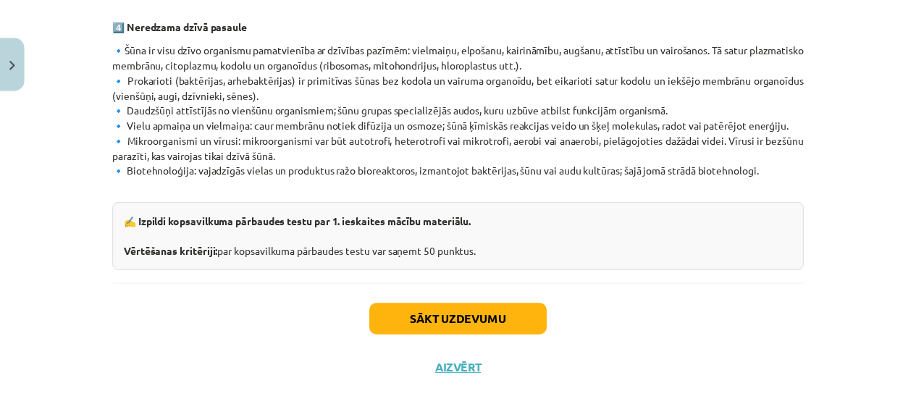
scroll to position [992, 0]
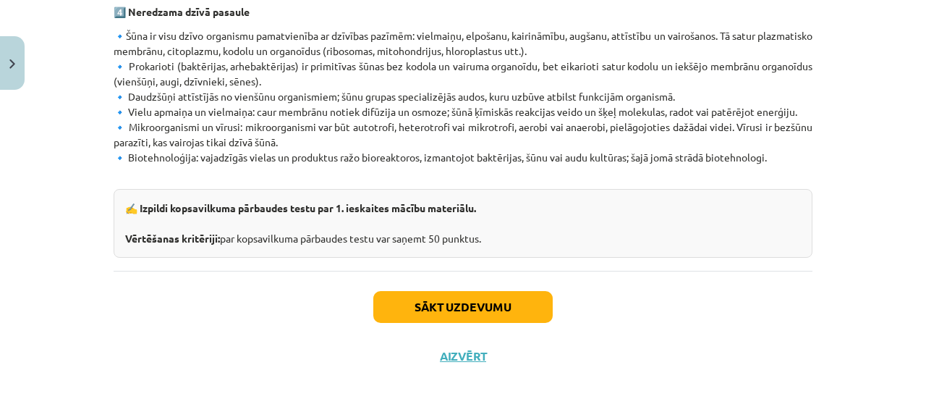
click at [439, 342] on div "Sākt uzdevumu Aizvērt" at bounding box center [463, 321] width 699 height 101
click at [450, 349] on button "Aizvērt" at bounding box center [463, 356] width 55 height 14
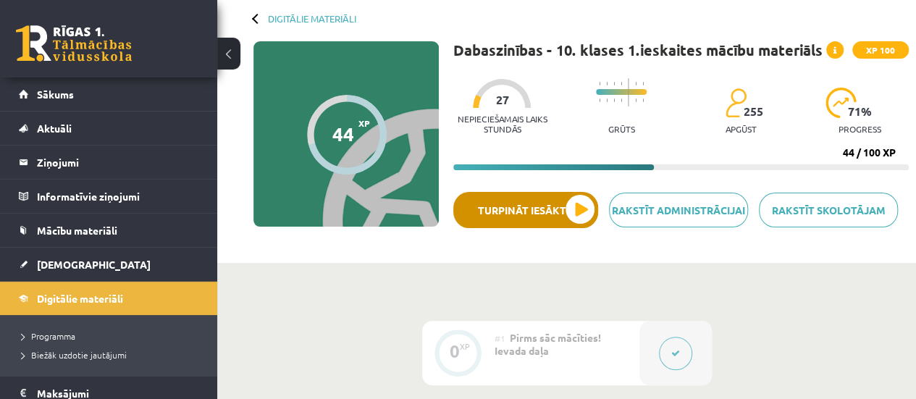
scroll to position [68, 0]
